Goal: Transaction & Acquisition: Purchase product/service

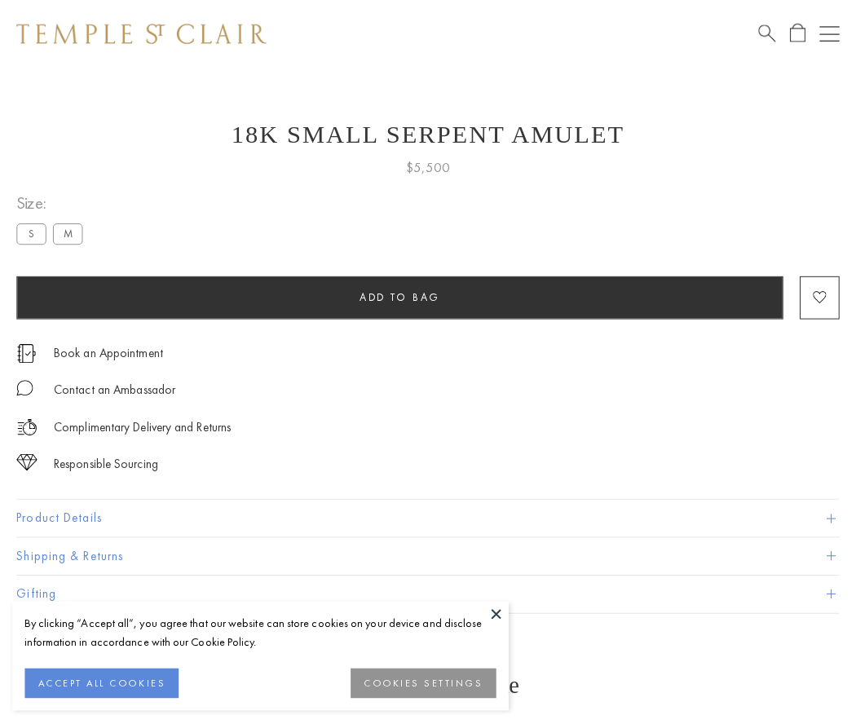
scroll to position [20, 0]
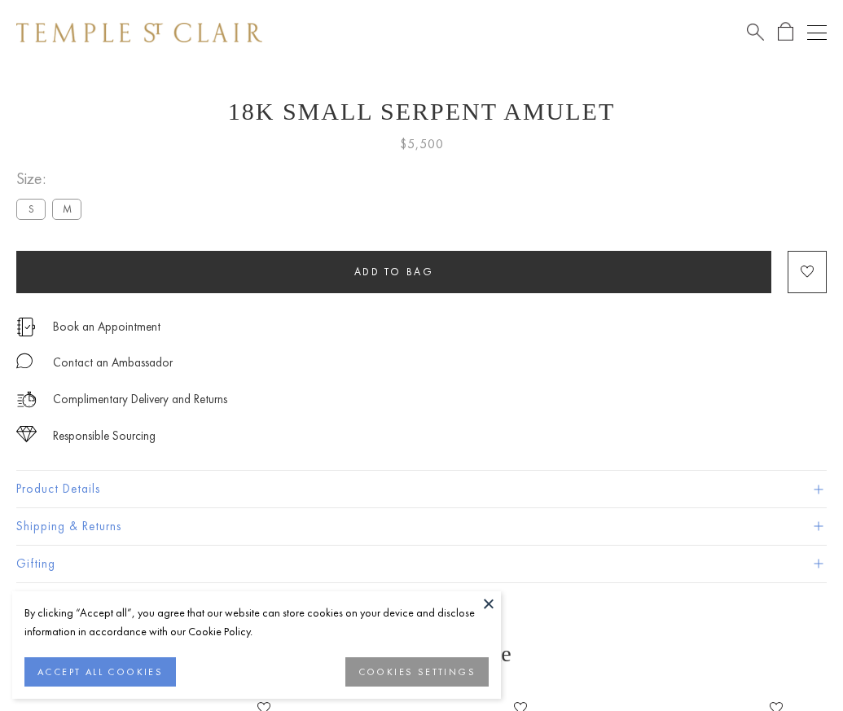
click at [394, 271] on span "Add to bag" at bounding box center [395, 272] width 80 height 14
